Goal: Task Accomplishment & Management: Complete application form

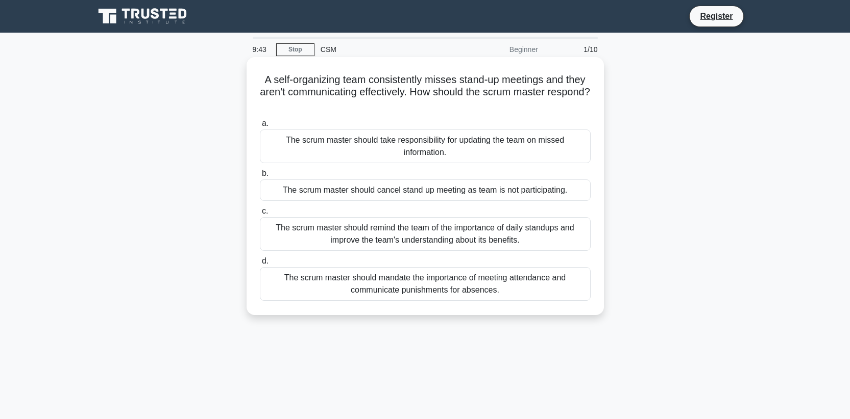
click at [427, 284] on div "The scrum master should mandate the importance of meeting attendance and commun…" at bounding box center [425, 284] width 331 height 34
click at [260, 265] on input "d. The scrum master should mandate the importance of meeting attendance and com…" at bounding box center [260, 261] width 0 height 7
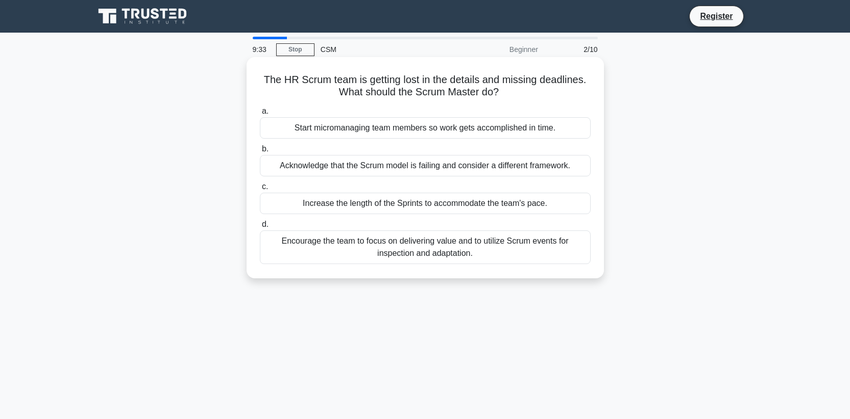
click at [370, 252] on div "Encourage the team to focus on delivering value and to utilize Scrum events for…" at bounding box center [425, 248] width 331 height 34
click at [260, 228] on input "d. Encourage the team to focus on delivering value and to utilize Scrum events …" at bounding box center [260, 224] width 0 height 7
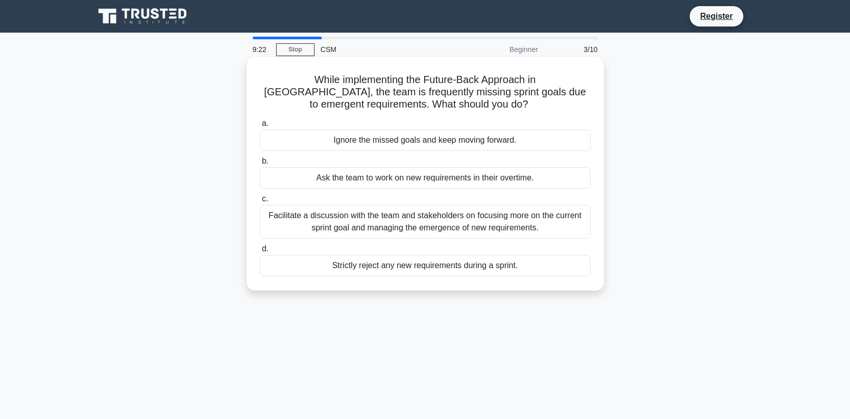
click at [369, 222] on div "Facilitate a discussion with the team and stakeholders on focusing more on the …" at bounding box center [425, 222] width 331 height 34
click at [260, 203] on input "c. Facilitate a discussion with the team and stakeholders on focusing more on t…" at bounding box center [260, 199] width 0 height 7
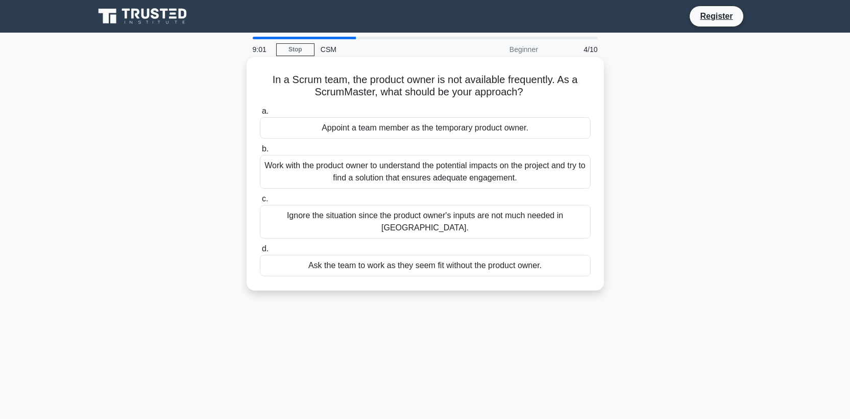
click at [460, 182] on div "Work with the product owner to understand the potential impacts on the project …" at bounding box center [425, 172] width 331 height 34
click at [260, 153] on input "b. Work with the product owner to understand the potential impacts on the proje…" at bounding box center [260, 149] width 0 height 7
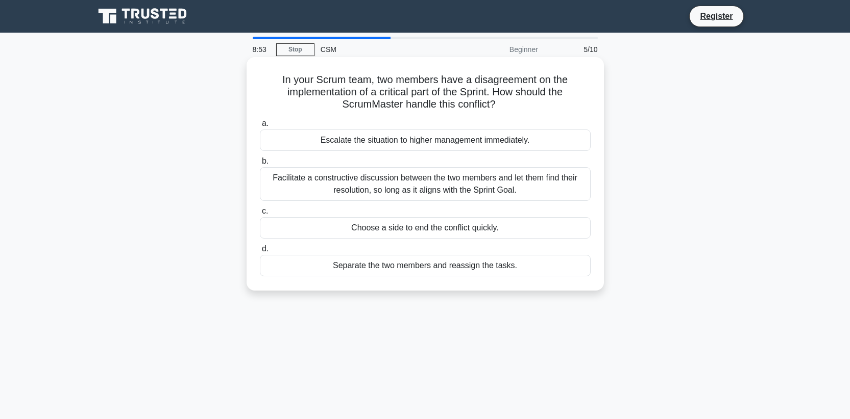
click at [375, 178] on div "Facilitate a constructive discussion between the two members and let them find …" at bounding box center [425, 184] width 331 height 34
click at [260, 165] on input "b. Facilitate a constructive discussion between the two members and let them fi…" at bounding box center [260, 161] width 0 height 7
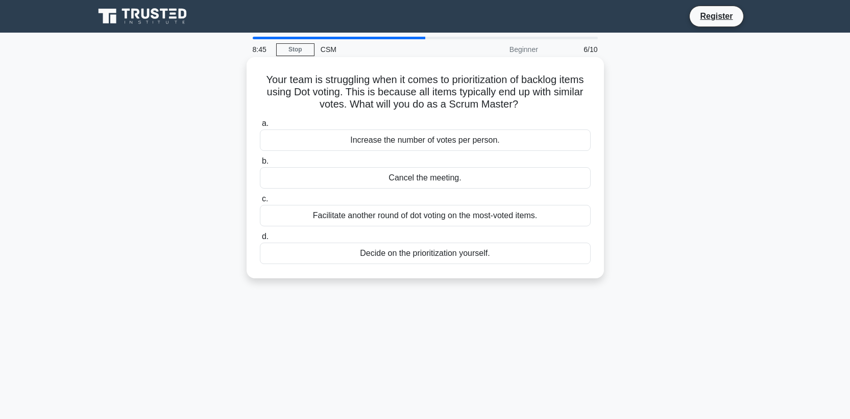
click at [389, 215] on div "Facilitate another round of dot voting on the most-voted items." at bounding box center [425, 215] width 331 height 21
click at [260, 203] on input "c. Facilitate another round of dot voting on the most-voted items." at bounding box center [260, 199] width 0 height 7
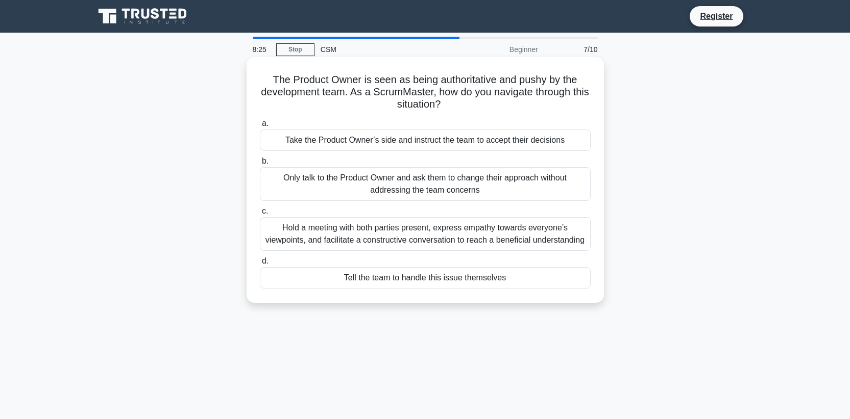
click at [415, 240] on div "Hold a meeting with both parties present, express empathy towards everyone’s vi…" at bounding box center [425, 234] width 331 height 34
click at [260, 215] on input "c. Hold a meeting with both parties present, express empathy towards everyone’s…" at bounding box center [260, 211] width 0 height 7
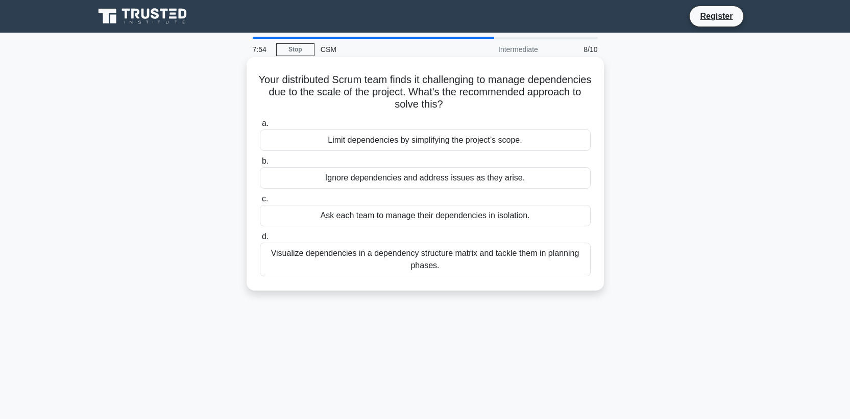
click at [451, 254] on div "Visualize dependencies in a dependency structure matrix and tackle them in plan…" at bounding box center [425, 260] width 331 height 34
click at [260, 240] on input "d. Visualize dependencies in a dependency structure matrix and tackle them in p…" at bounding box center [260, 237] width 0 height 7
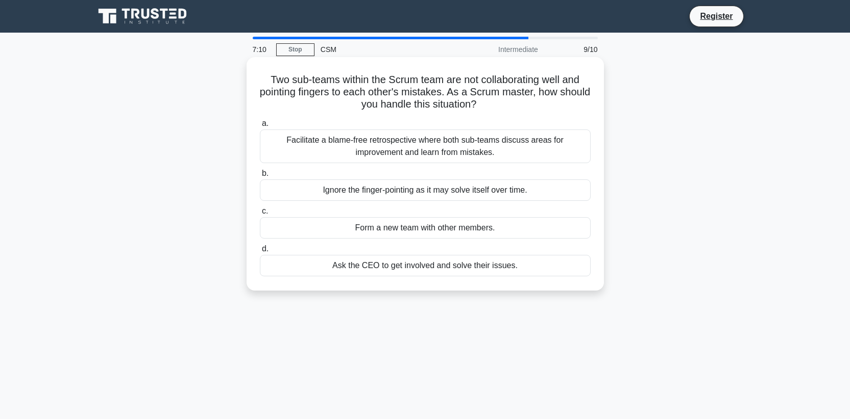
click at [426, 150] on div "Facilitate a blame-free retrospective where both sub-teams discuss areas for im…" at bounding box center [425, 147] width 331 height 34
click at [260, 127] on input "a. Facilitate a blame-free retrospective where both sub-teams discuss areas for…" at bounding box center [260, 123] width 0 height 7
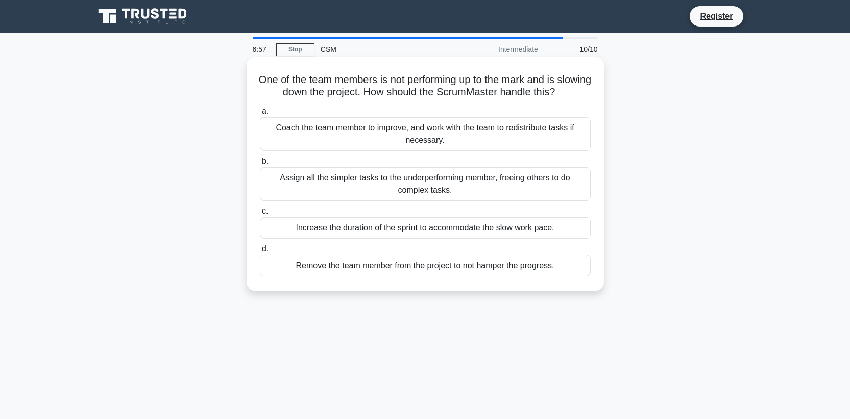
click at [382, 132] on div "Coach the team member to improve, and work with the team to redistribute tasks …" at bounding box center [425, 134] width 331 height 34
click at [260, 115] on input "a. Coach the team member to improve, and work with the team to redistribute tas…" at bounding box center [260, 111] width 0 height 7
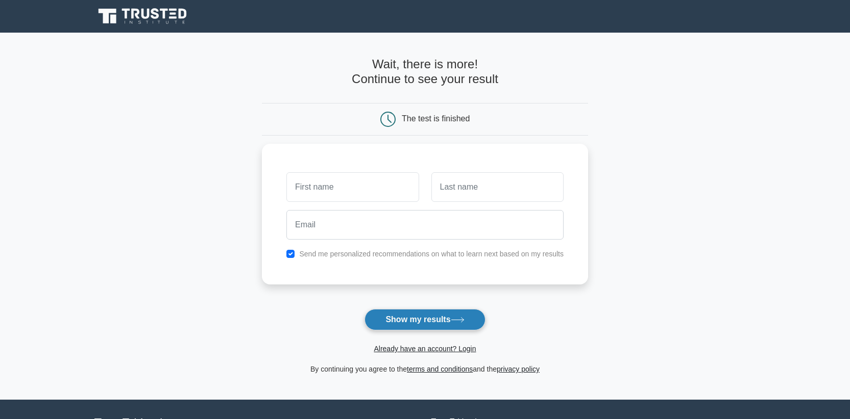
click at [377, 316] on button "Show my results" at bounding box center [424, 319] width 120 height 21
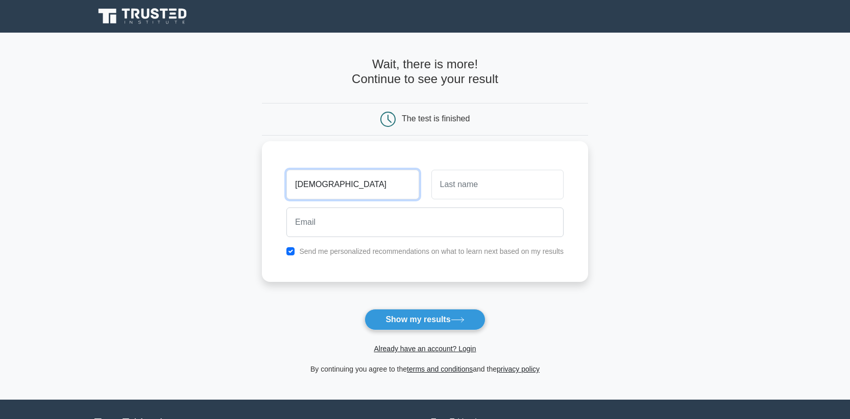
type input "[DEMOGRAPHIC_DATA]"
click at [495, 184] on input "text" at bounding box center [497, 185] width 132 height 30
type input "[PERSON_NAME]"
click at [379, 252] on label "Send me personalized recommendations on what to learn next based on my results" at bounding box center [431, 251] width 264 height 8
click at [291, 252] on input "checkbox" at bounding box center [290, 251] width 8 height 8
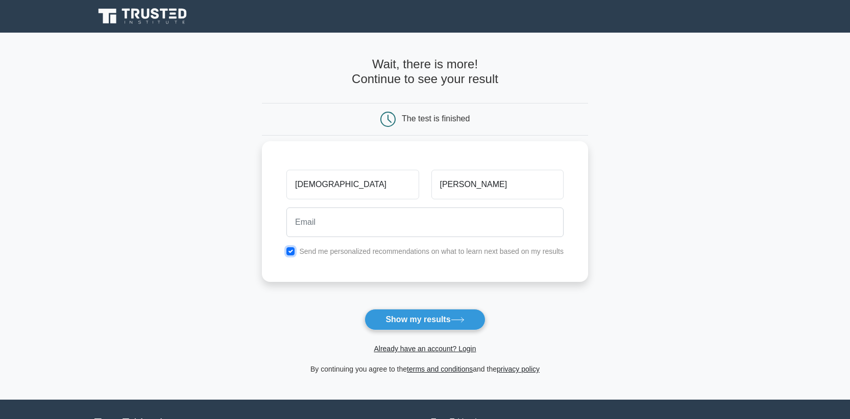
checkbox input "false"
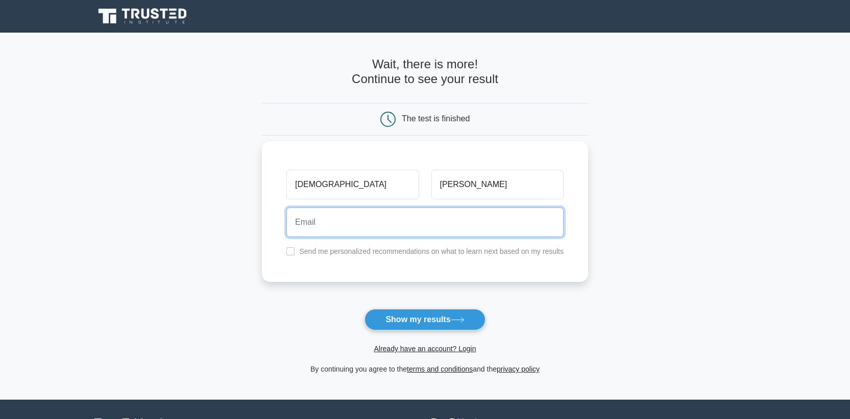
click at [338, 221] on input "email" at bounding box center [424, 223] width 277 height 30
type input "[EMAIL_ADDRESS][DOMAIN_NAME]"
click at [357, 229] on input "[EMAIL_ADDRESS][DOMAIN_NAME]" at bounding box center [424, 223] width 277 height 30
click at [357, 229] on input "danial212k@gmail.com" at bounding box center [424, 223] width 277 height 30
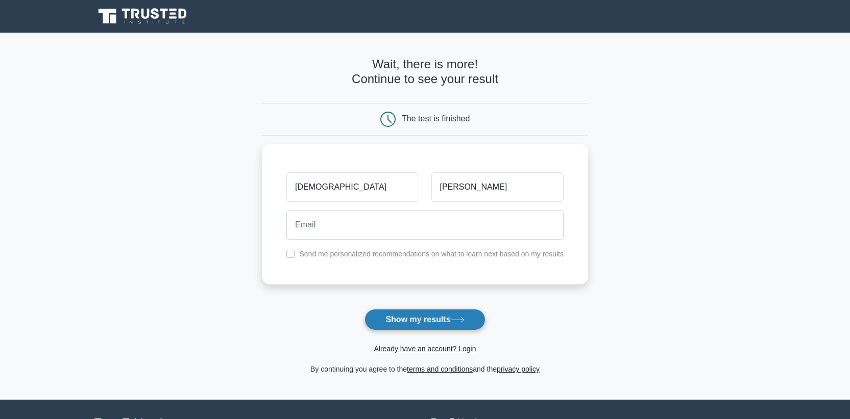
click at [409, 319] on button "Show my results" at bounding box center [424, 319] width 120 height 21
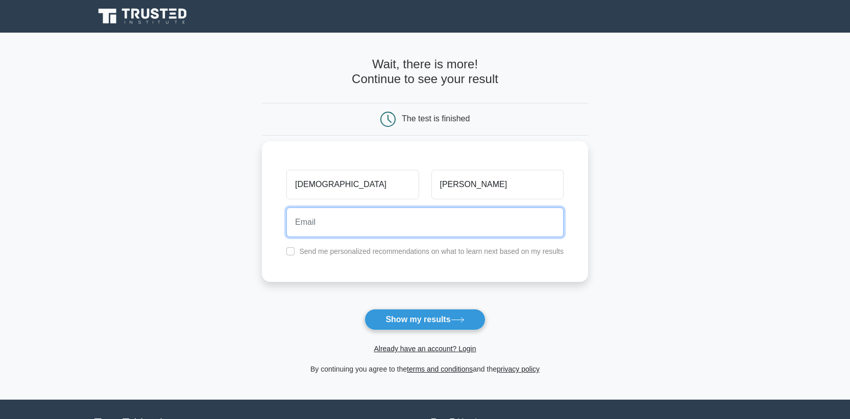
click at [365, 221] on input "email" at bounding box center [424, 223] width 277 height 30
type input "danial212k@gmail.com"
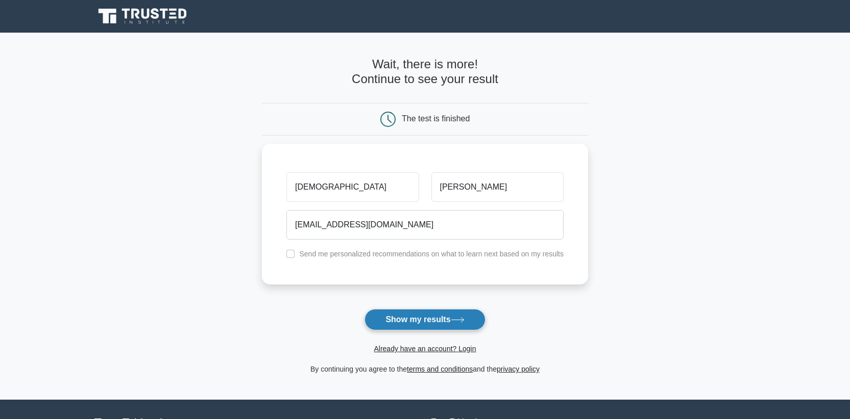
click at [403, 321] on button "Show my results" at bounding box center [424, 319] width 120 height 21
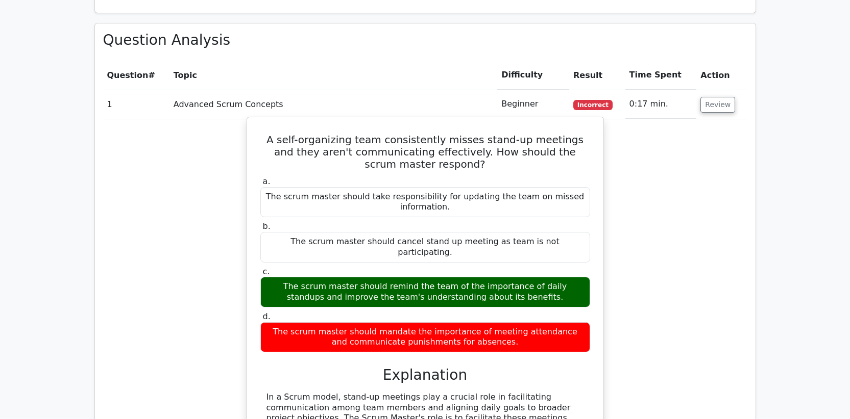
scroll to position [836, 0]
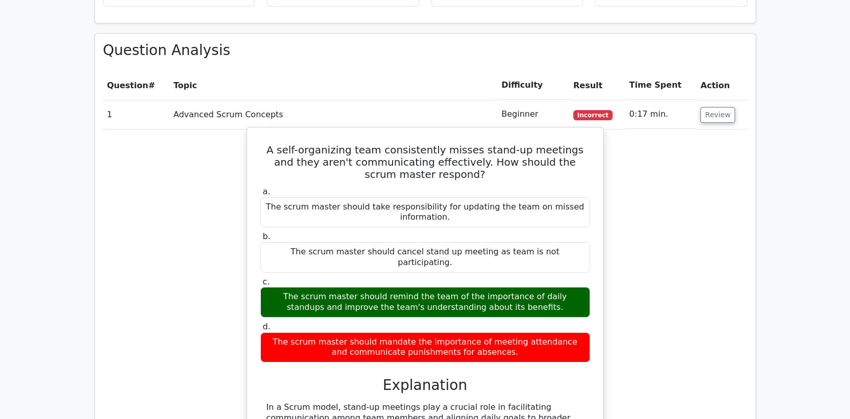
click at [364, 333] on div "The scrum master should mandate the importance of meeting attendance and commun…" at bounding box center [425, 348] width 330 height 31
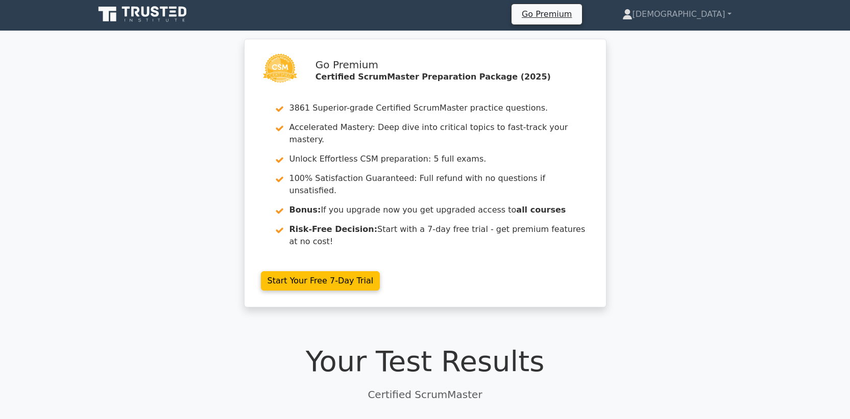
scroll to position [0, 0]
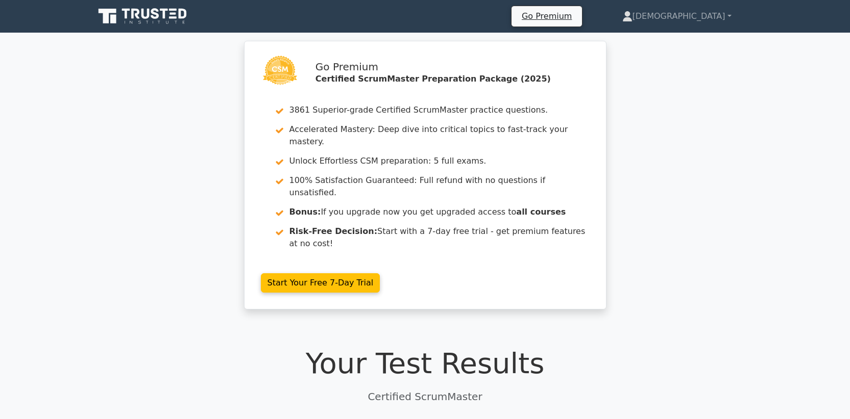
click at [658, 177] on div "Go Premium Certified ScrumMaster Preparation Package (2025) 3861 Superior-grade…" at bounding box center [425, 181] width 850 height 281
